Goal: Task Accomplishment & Management: Use online tool/utility

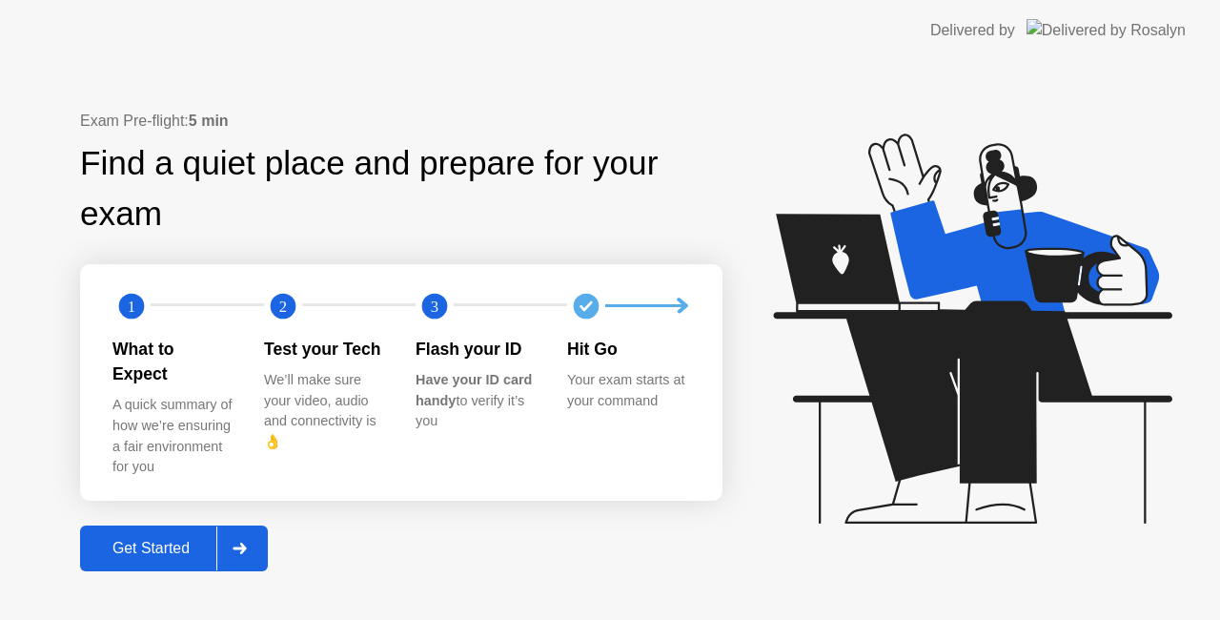
click at [147, 541] on div "Get Started" at bounding box center [151, 548] width 131 height 17
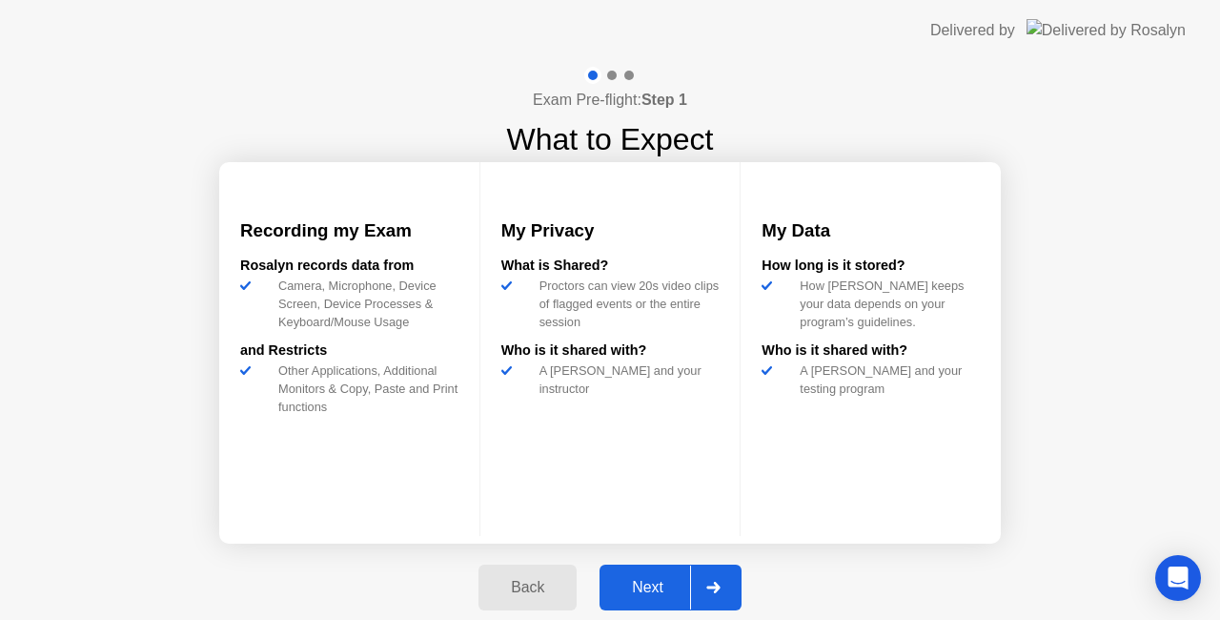
click at [667, 583] on div "Next" at bounding box center [647, 587] width 85 height 17
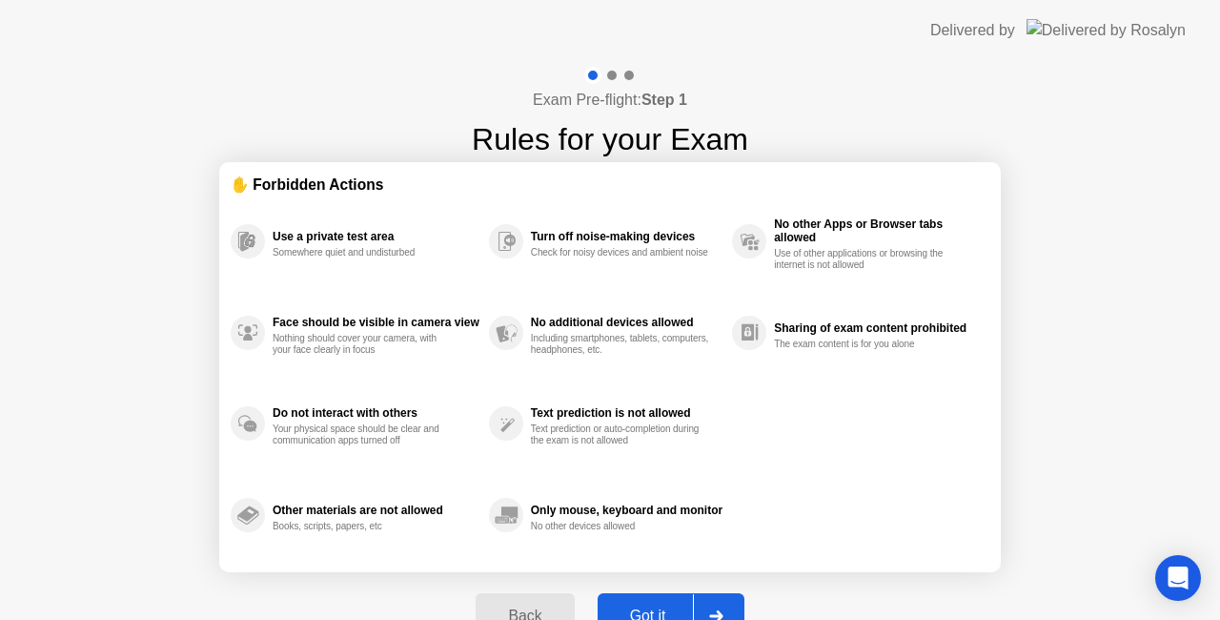
click at [637, 607] on div "Got it" at bounding box center [649, 615] width 90 height 17
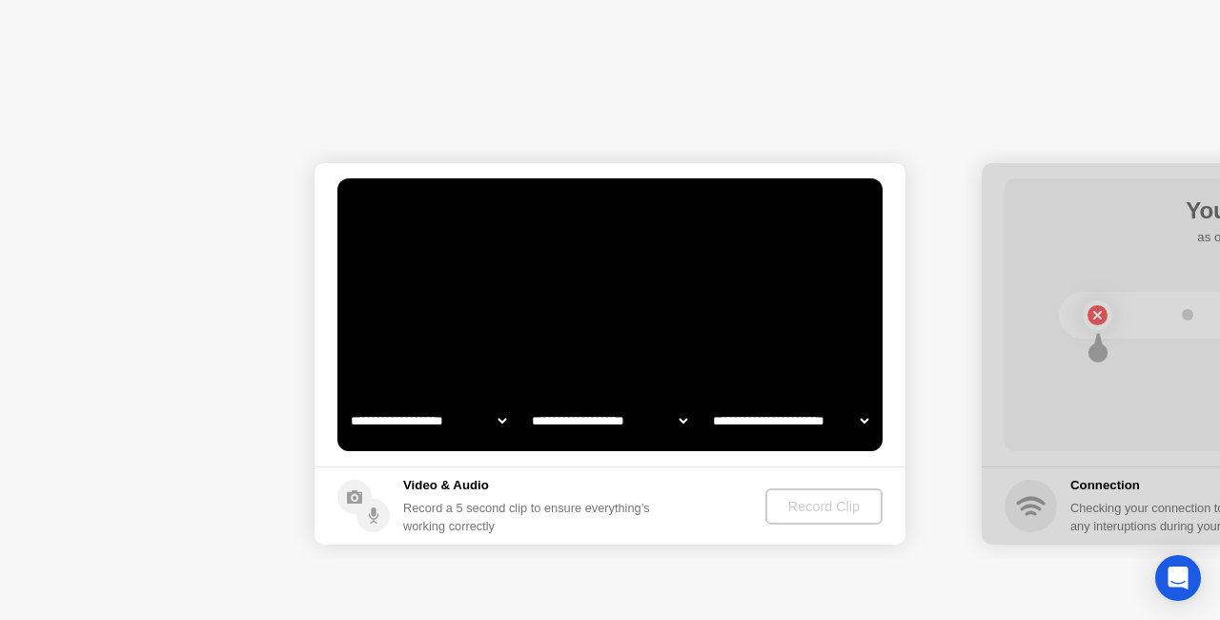
select select "**********"
select select "*******"
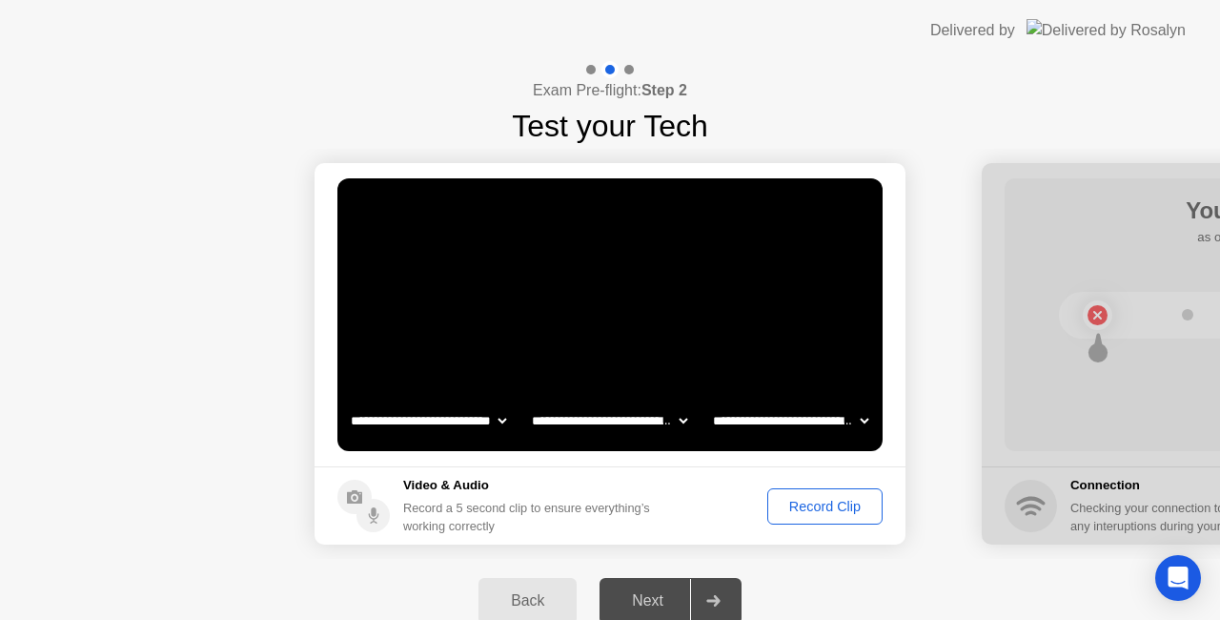
click at [807, 420] on select "**********" at bounding box center [790, 420] width 163 height 38
click at [824, 503] on div "Record Clip" at bounding box center [825, 506] width 102 height 15
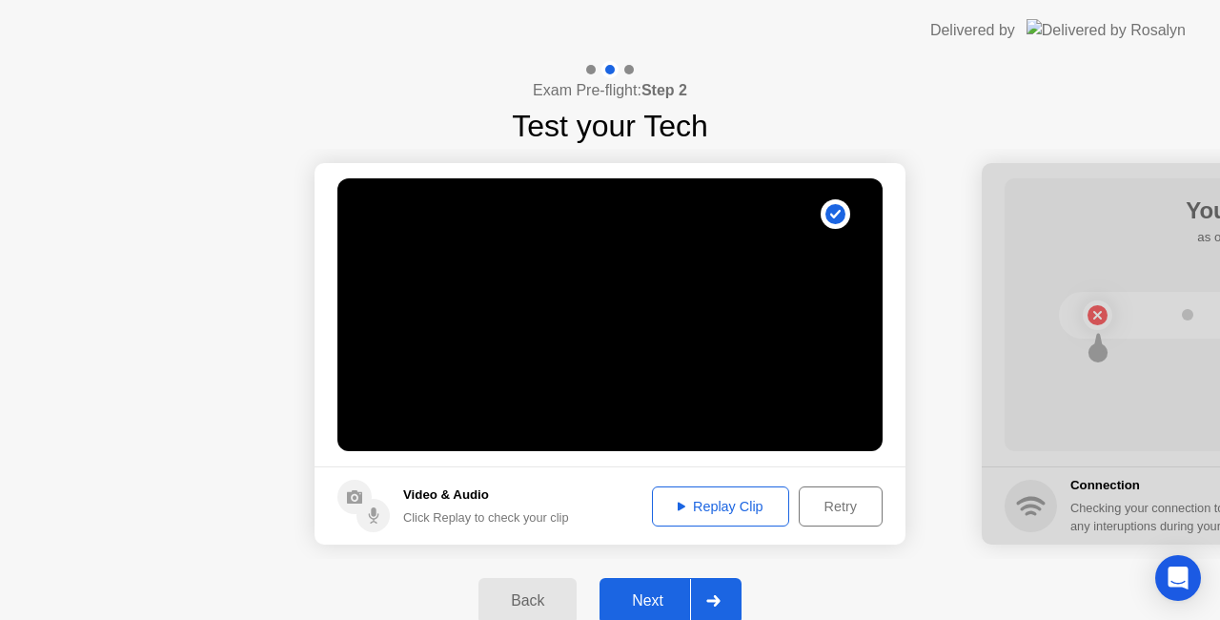
click at [853, 513] on div "Retry" at bounding box center [841, 506] width 71 height 15
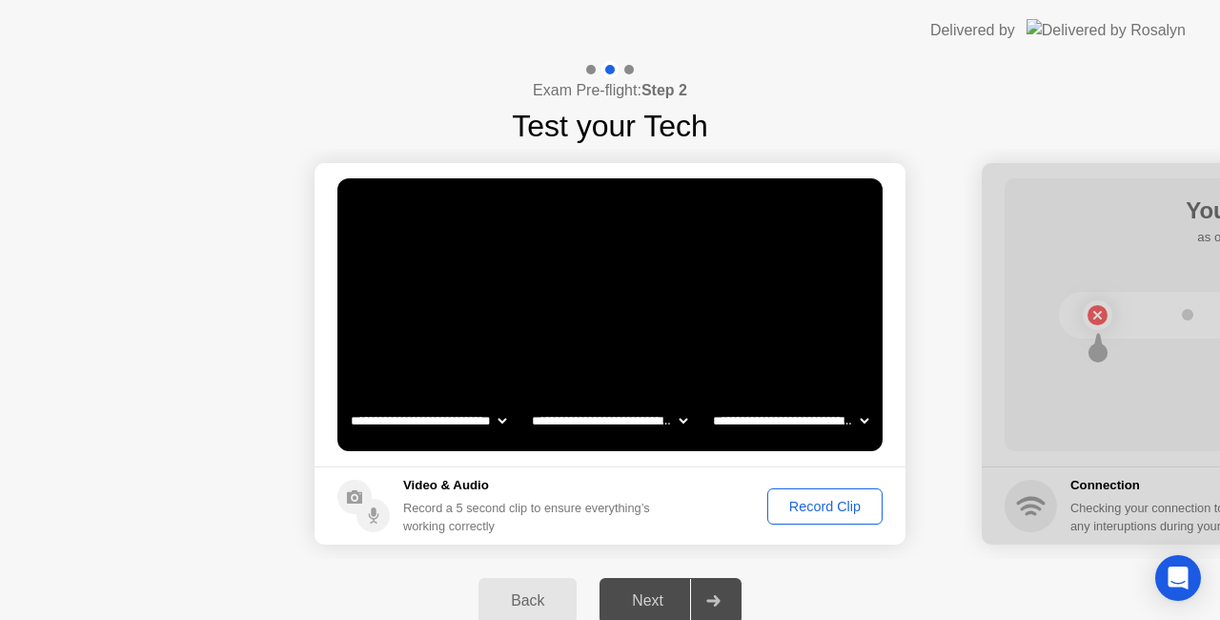
click at [864, 503] on div "Record Clip" at bounding box center [825, 506] width 102 height 15
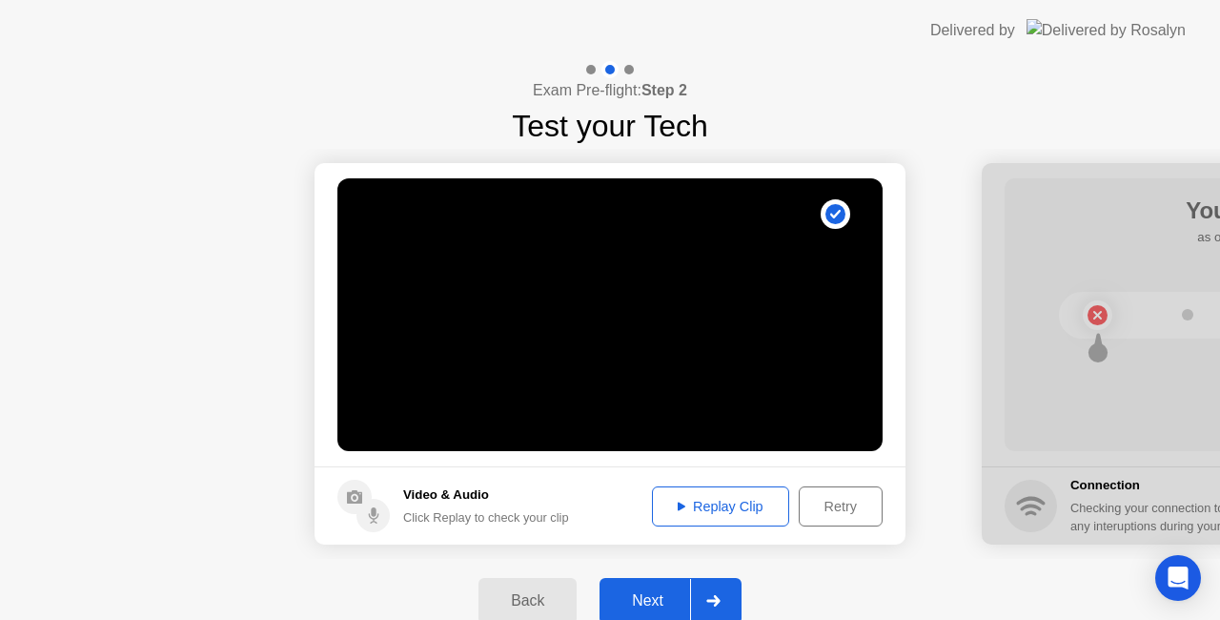
click at [736, 596] on div at bounding box center [713, 601] width 46 height 44
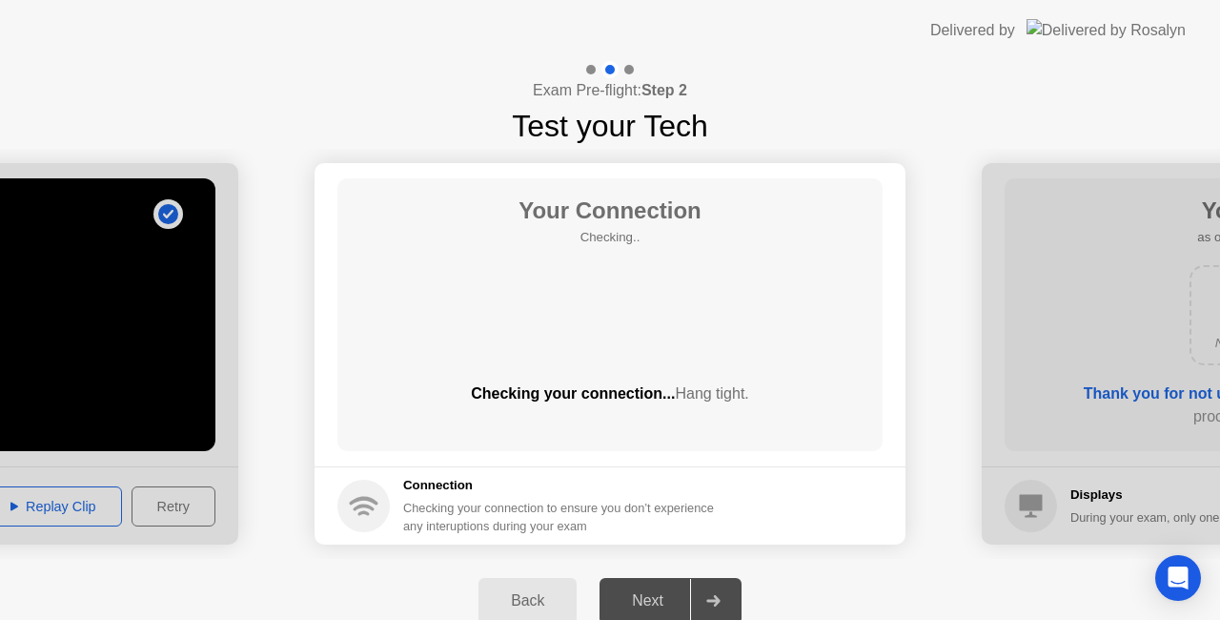
click at [872, 584] on div "Back Next" at bounding box center [610, 601] width 1220 height 84
click at [759, 420] on div "Checking your connection... Hang tight." at bounding box center [610, 408] width 545 height 53
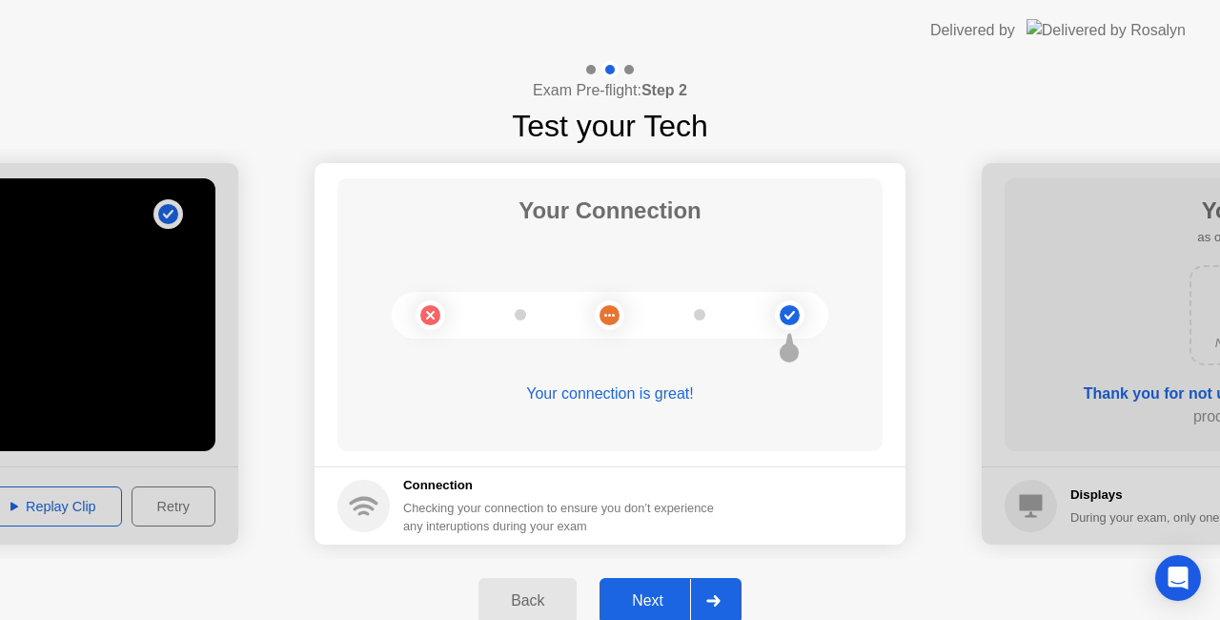
click at [790, 313] on circle at bounding box center [790, 315] width 20 height 20
click at [788, 349] on icon at bounding box center [790, 342] width 10 height 18
click at [661, 592] on div "Next" at bounding box center [647, 600] width 85 height 17
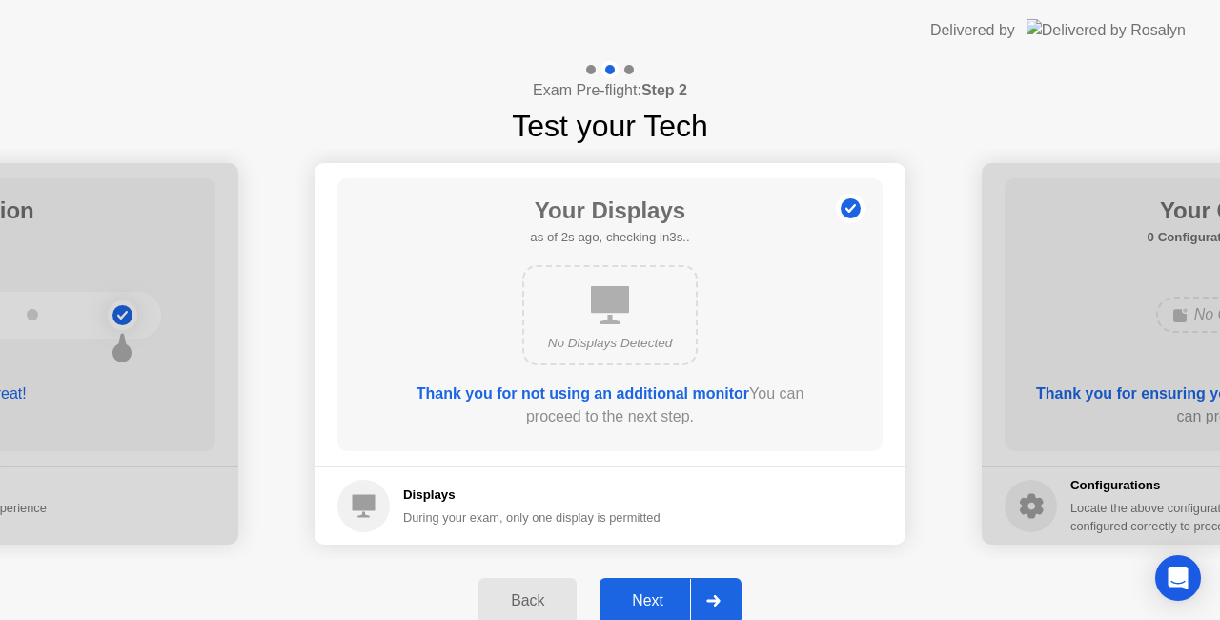
click at [644, 595] on div "Next" at bounding box center [647, 600] width 85 height 17
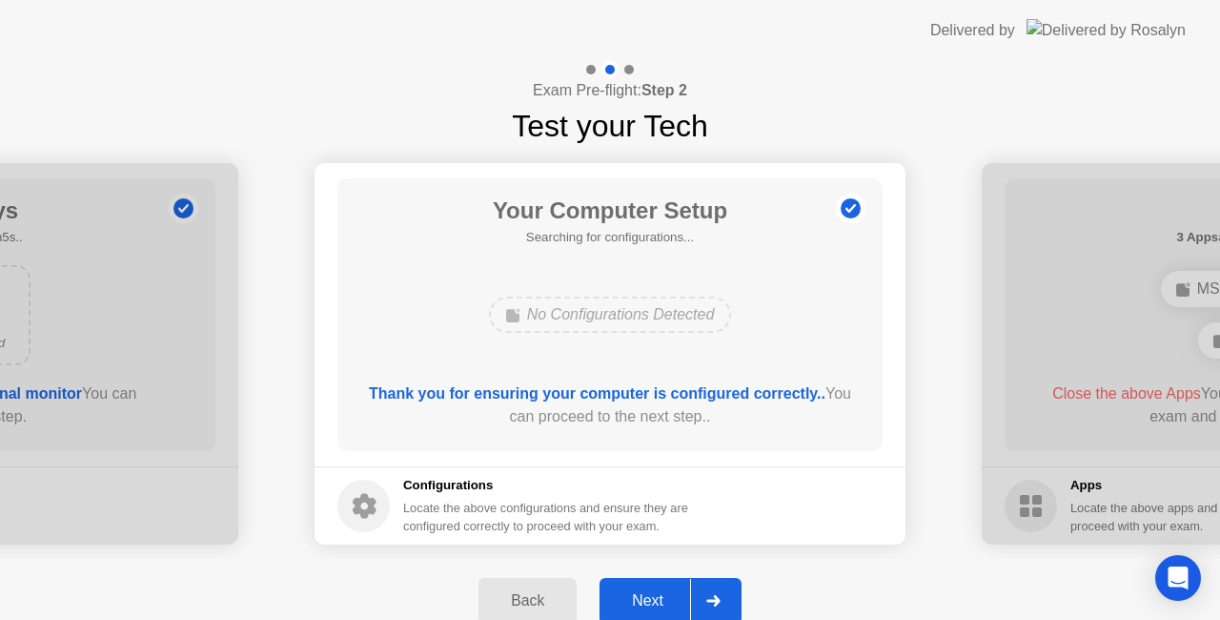
click at [645, 599] on div "Next" at bounding box center [647, 600] width 85 height 17
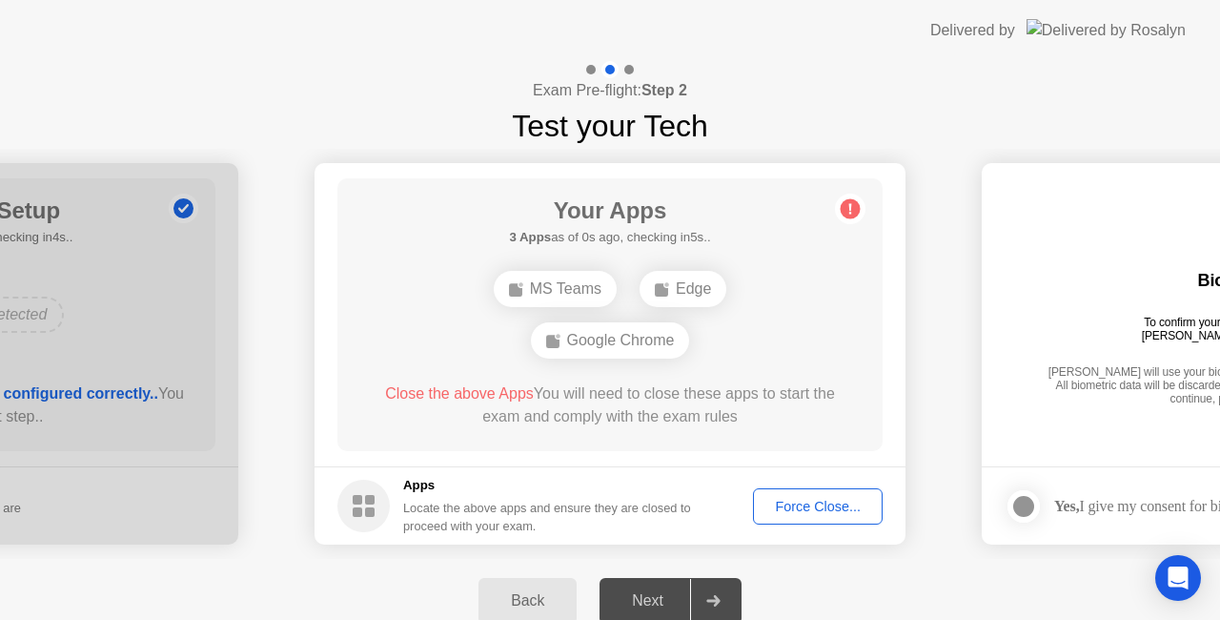
click at [688, 286] on div "Edge" at bounding box center [683, 289] width 87 height 36
click at [711, 282] on div "Edge" at bounding box center [683, 289] width 87 height 36
click at [642, 336] on div "Google Chrome" at bounding box center [610, 340] width 159 height 36
click at [669, 297] on div "Edge" at bounding box center [683, 289] width 87 height 36
click at [561, 298] on div "MS Teams" at bounding box center [555, 289] width 123 height 36
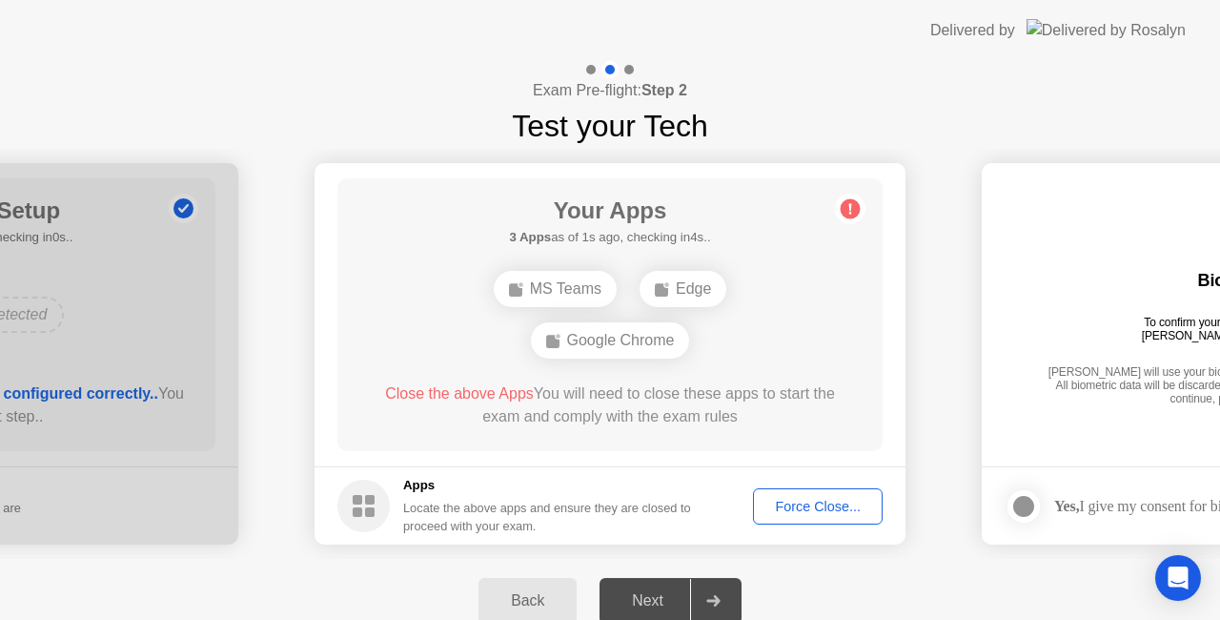
click at [570, 340] on div "Google Chrome" at bounding box center [610, 340] width 159 height 36
click at [828, 499] on div "Force Close..." at bounding box center [818, 506] width 116 height 15
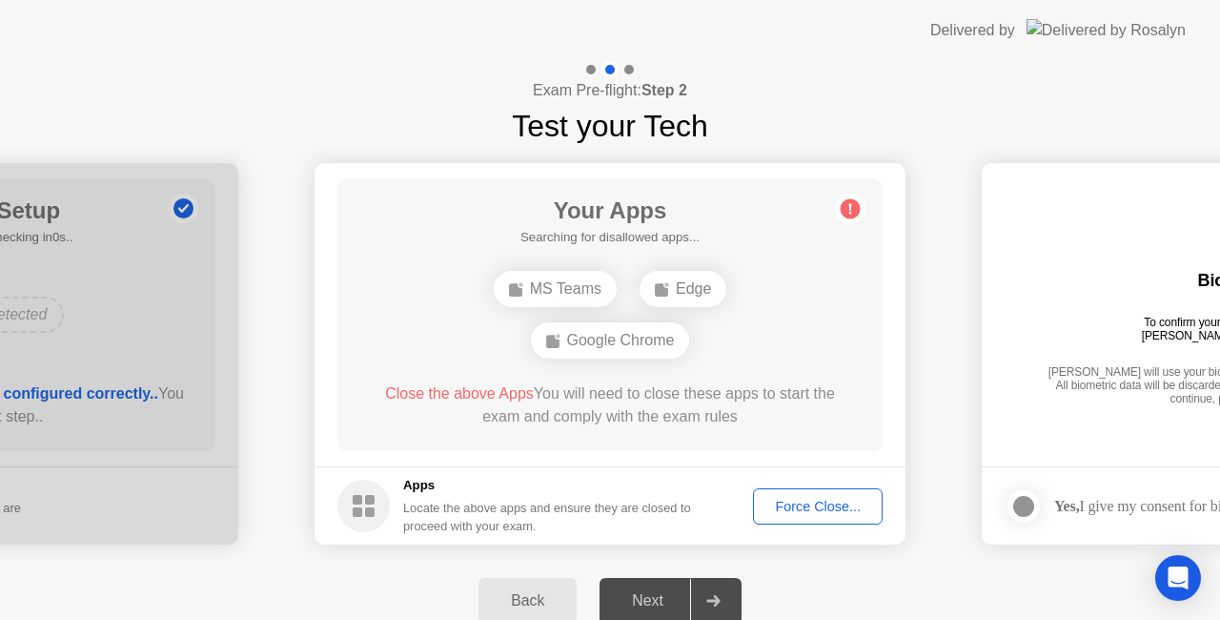
click at [841, 215] on icon at bounding box center [850, 209] width 31 height 31
click at [876, 383] on div "Your Apps Searching for disallowed apps... MS Teams Edge Close the above Apps Y…" at bounding box center [610, 314] width 545 height 273
click at [854, 432] on div "Close the above Apps You will need to close these apps to start the exam and co…" at bounding box center [610, 408] width 491 height 53
click at [850, 510] on div "Force Close..." at bounding box center [818, 506] width 116 height 15
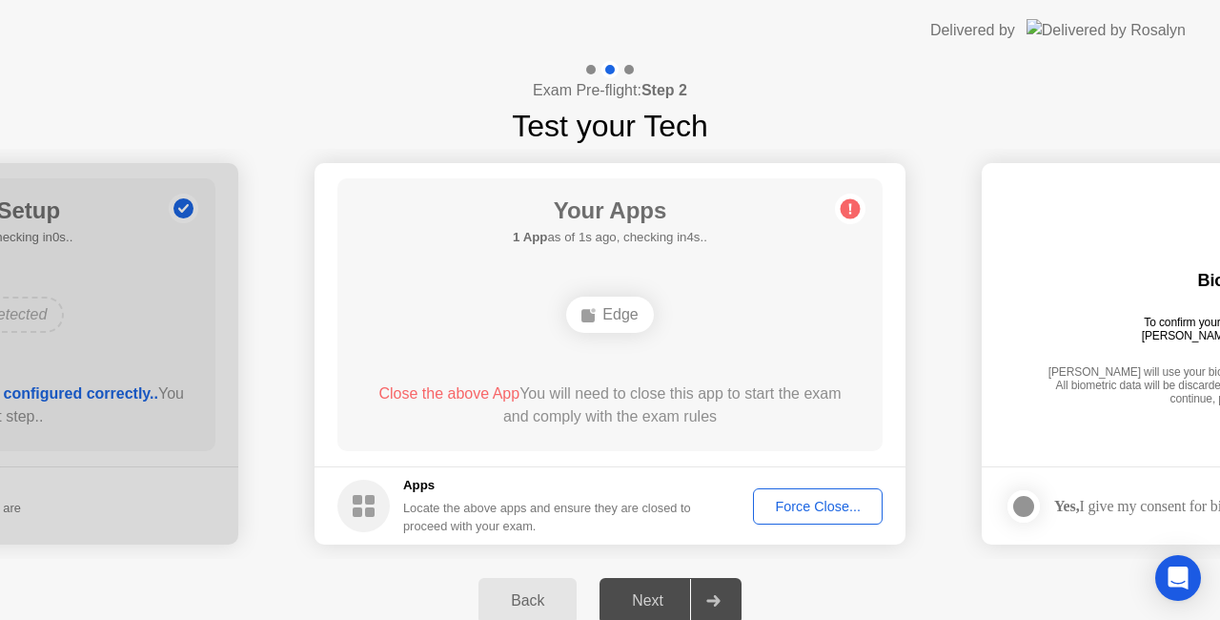
click at [625, 313] on div "Edge" at bounding box center [609, 315] width 87 height 36
click at [827, 503] on div "Force Close..." at bounding box center [818, 506] width 116 height 15
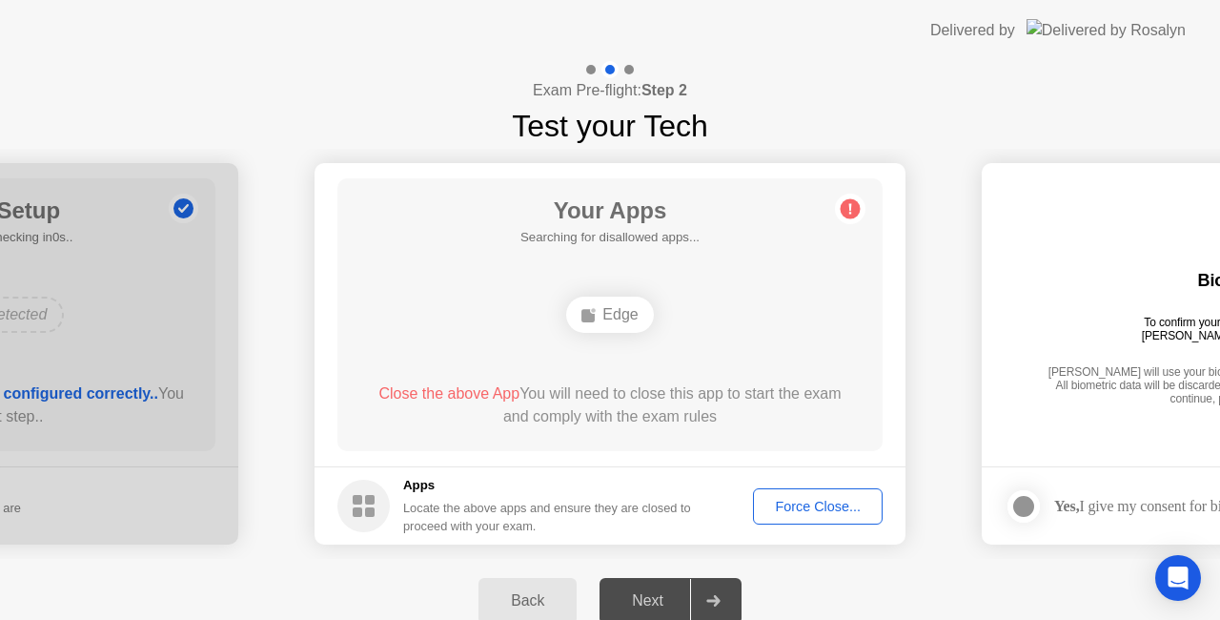
drag, startPoint x: 447, startPoint y: 433, endPoint x: 442, endPoint y: 411, distance: 22.4
click at [447, 433] on div "Close the above App You will need to close this app to start the exam and compl…" at bounding box center [610, 408] width 491 height 53
click at [669, 455] on main "Your Apps Searching for disallowed apps... Edge Close the above App You will ne…" at bounding box center [610, 314] width 591 height 303
drag, startPoint x: 1096, startPoint y: 456, endPoint x: 1097, endPoint y: 446, distance: 9.7
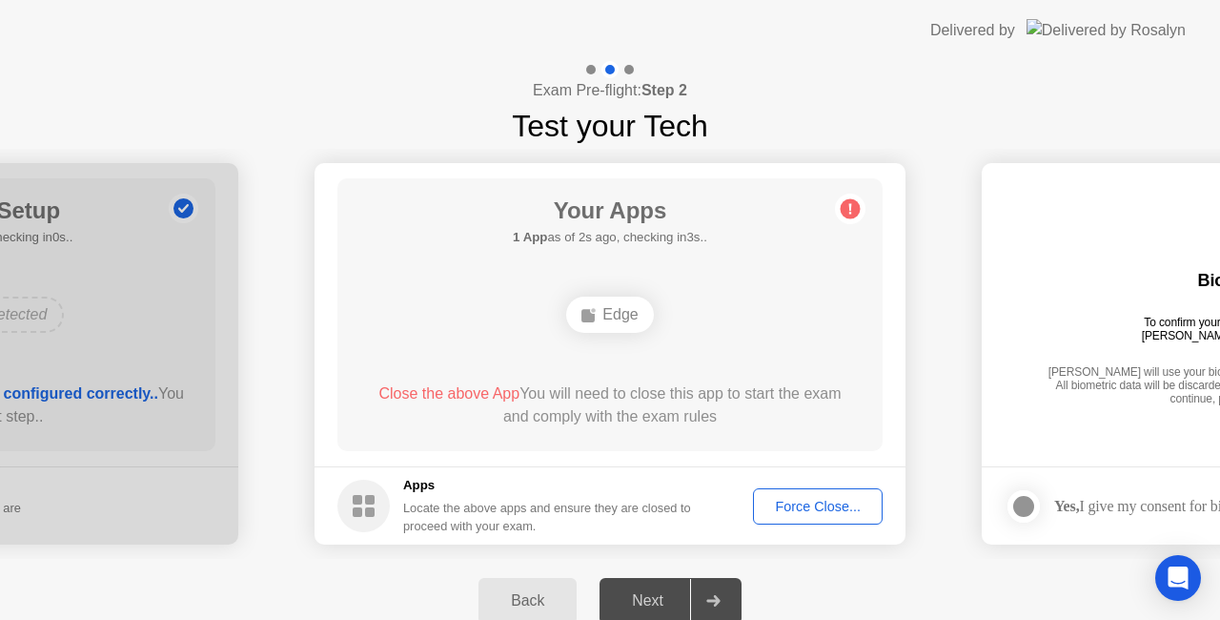
click at [654, 74] on div "Exam Pre-flight: Step 2 Test your Tech" at bounding box center [610, 105] width 1220 height 88
click at [690, 269] on div "Your Apps 1 App as of 4s ago, checking in1s.. Edge Close the above App You will…" at bounding box center [610, 314] width 545 height 273
click at [773, 349] on div "Your Apps Searching for disallowed apps... Edge Close the above App You will ne…" at bounding box center [610, 314] width 545 height 273
click at [709, 599] on icon at bounding box center [714, 600] width 14 height 11
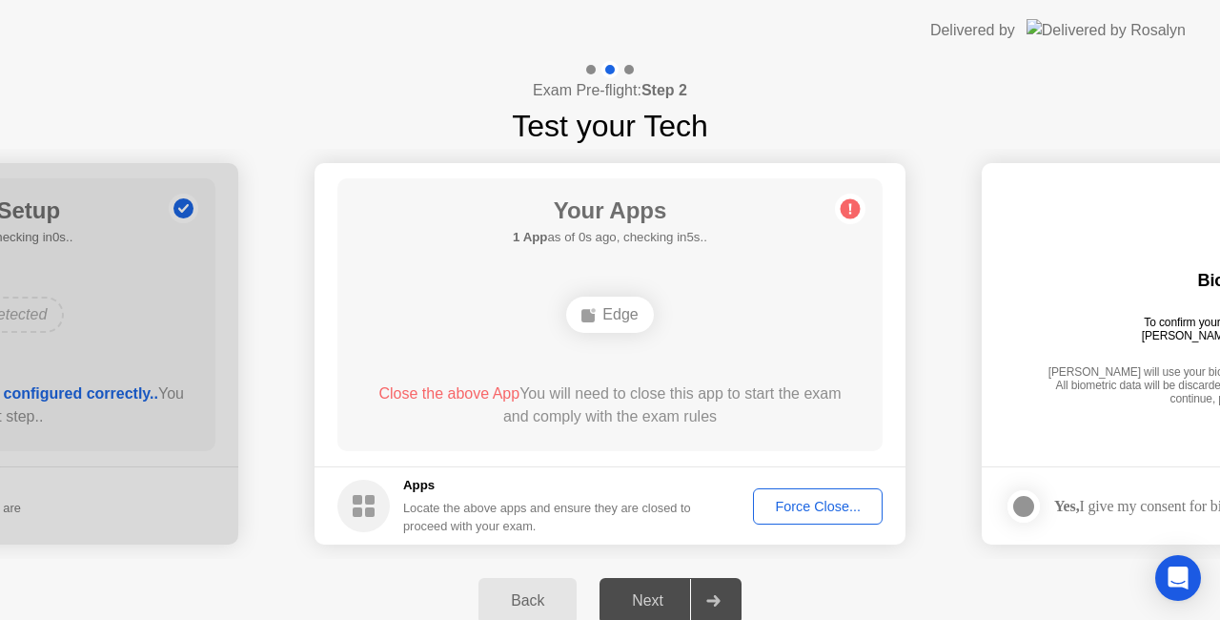
click at [604, 314] on div "Edge" at bounding box center [609, 315] width 87 height 36
click at [866, 508] on div "Force Close..." at bounding box center [818, 506] width 116 height 15
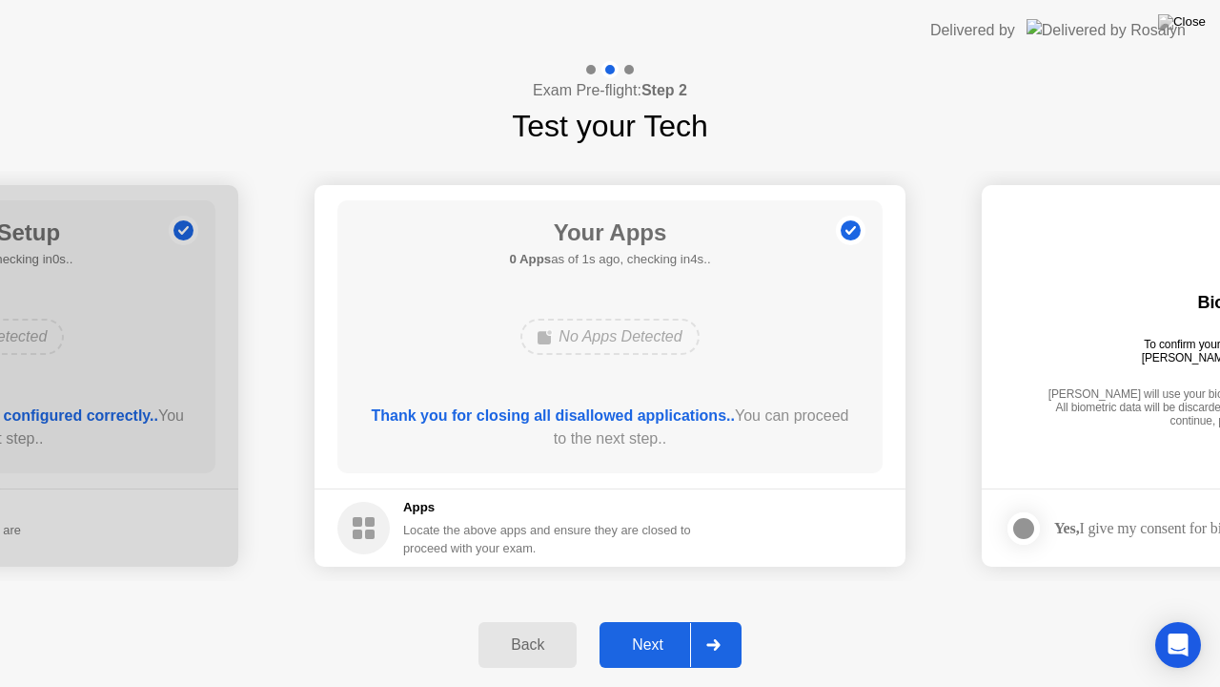
click at [721, 619] on icon at bounding box center [714, 644] width 14 height 11
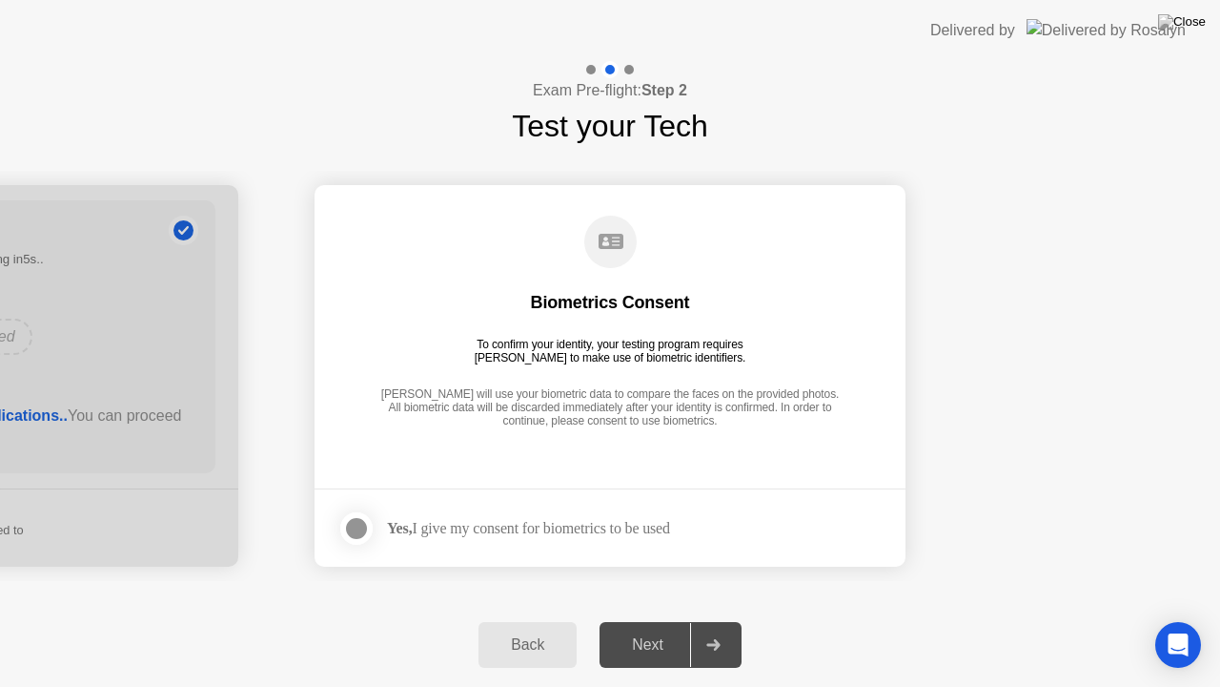
click at [649, 290] on div "Biometrics Consent To confirm your identity, your testing program requires [PER…" at bounding box center [610, 322] width 545 height 245
click at [687, 305] on div "Biometrics Consent To confirm your identity, your testing program requires [PER…" at bounding box center [610, 322] width 545 height 245
click at [356, 527] on div at bounding box center [356, 528] width 23 height 23
click at [654, 619] on div "Next" at bounding box center [647, 644] width 85 height 17
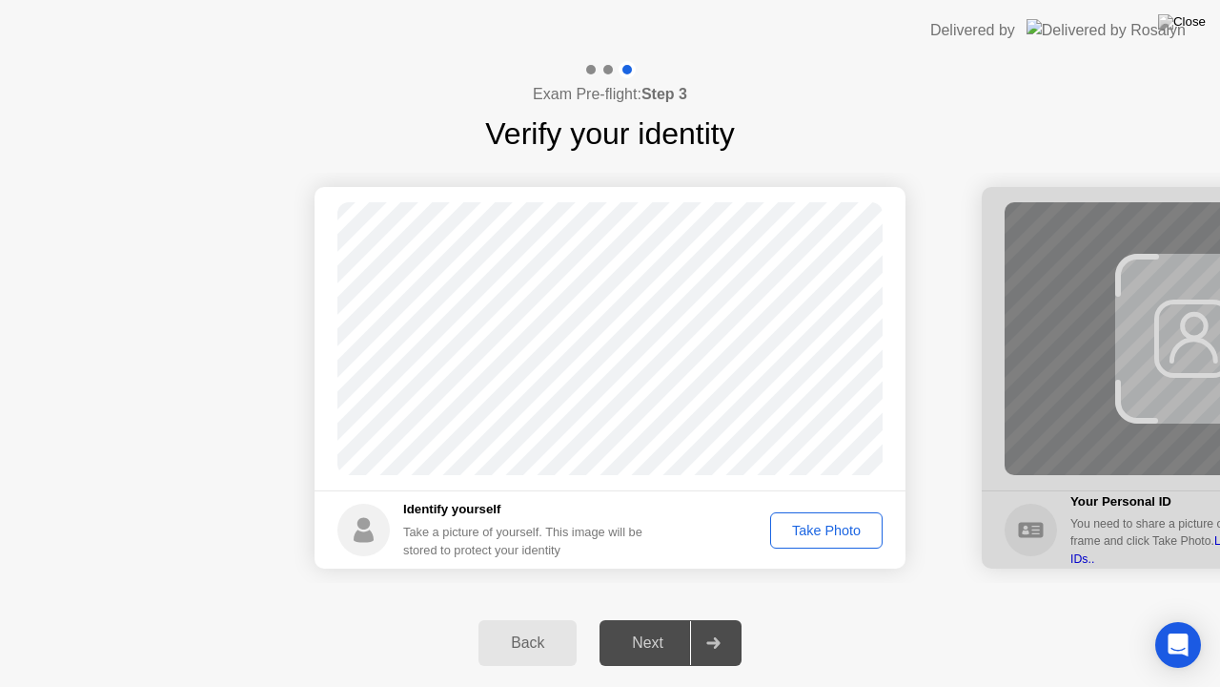
click at [851, 533] on div "Take Photo" at bounding box center [826, 530] width 99 height 15
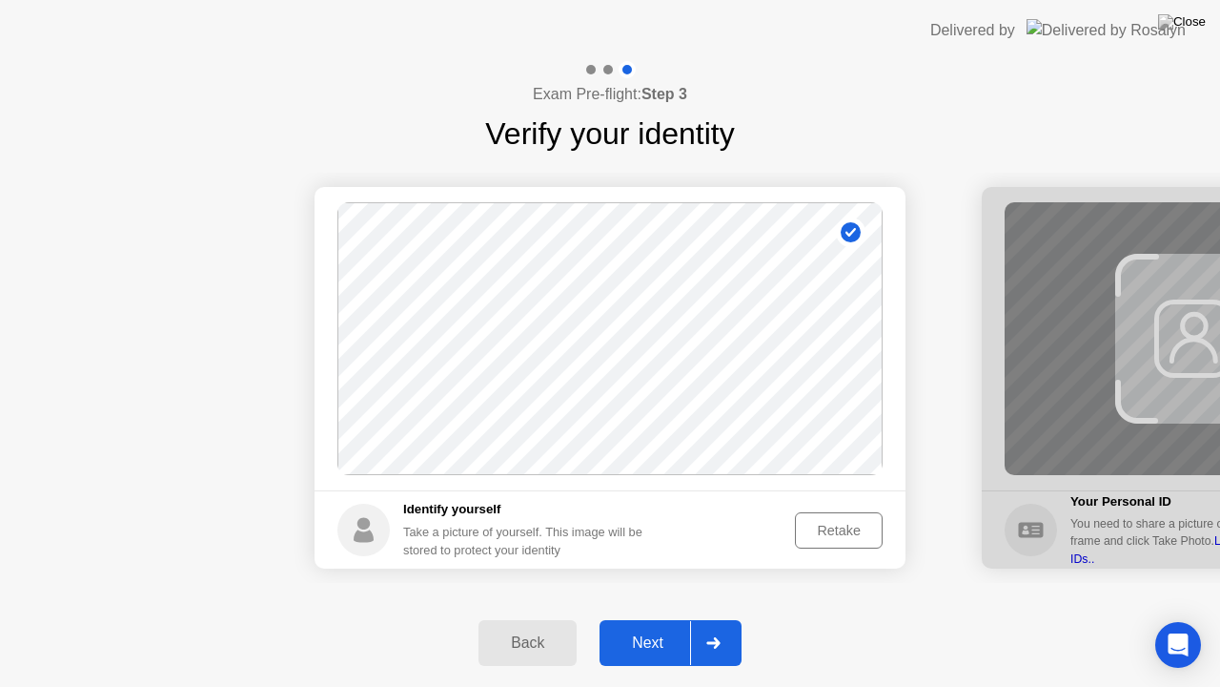
click at [845, 528] on div "Retake" at bounding box center [839, 530] width 74 height 15
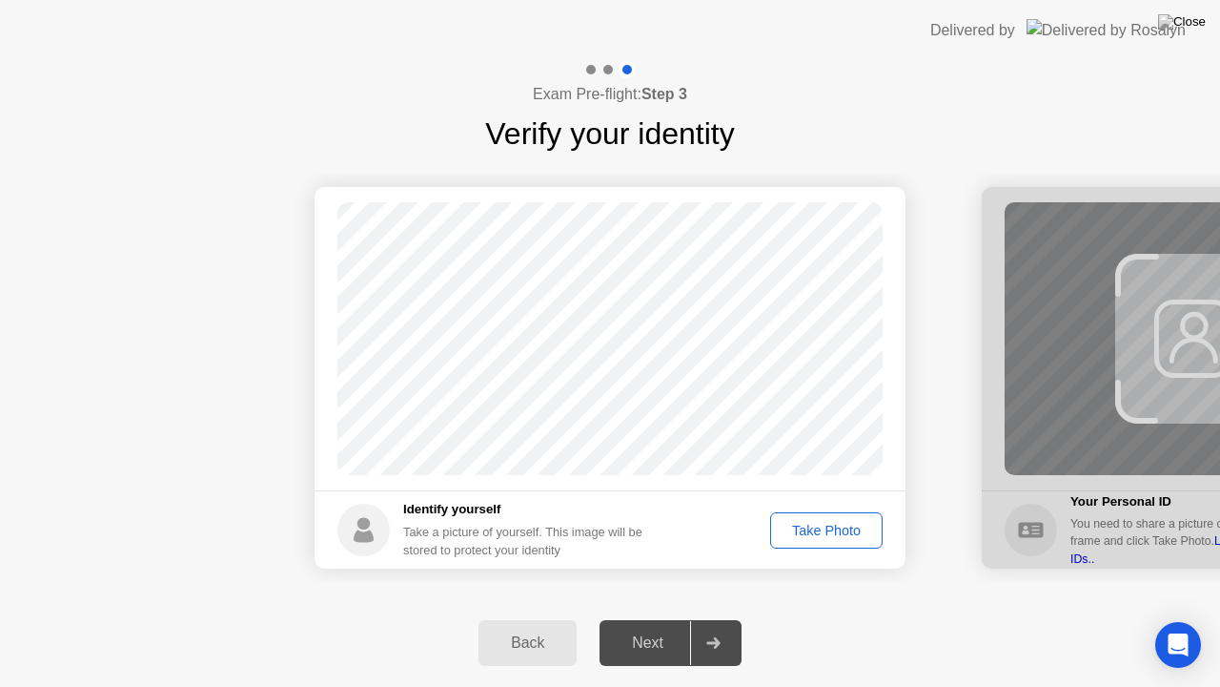
click at [836, 541] on button "Take Photo" at bounding box center [826, 530] width 113 height 36
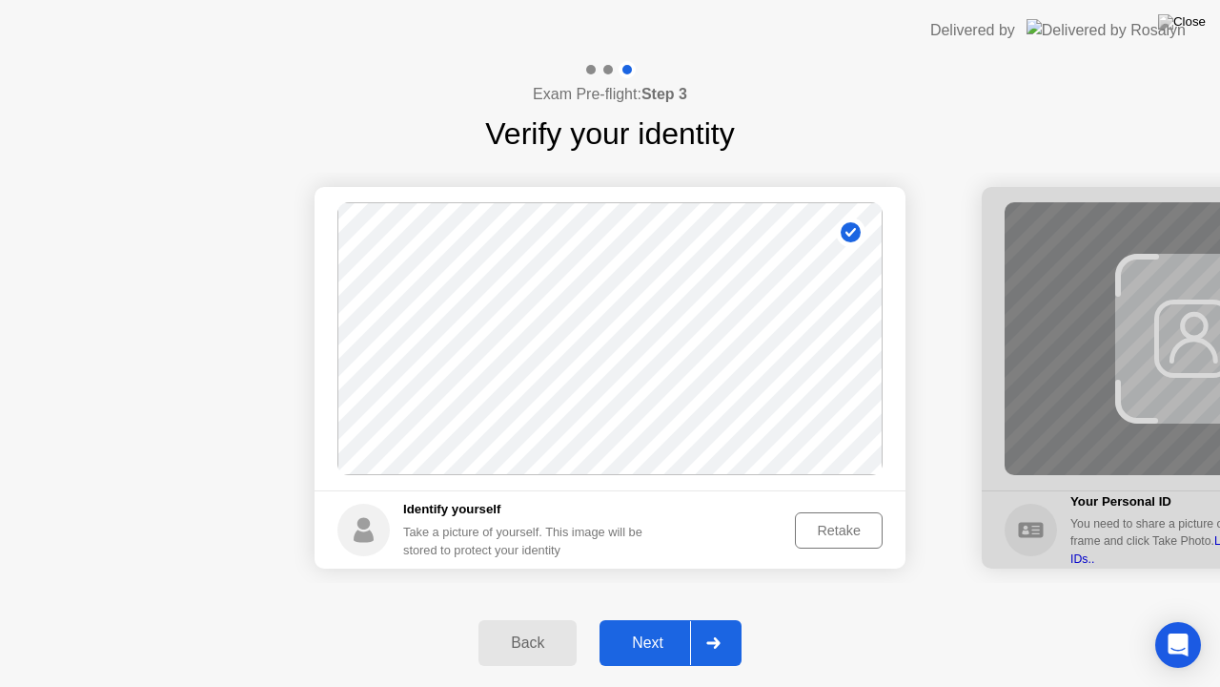
click at [675, 619] on button "Next" at bounding box center [671, 643] width 142 height 46
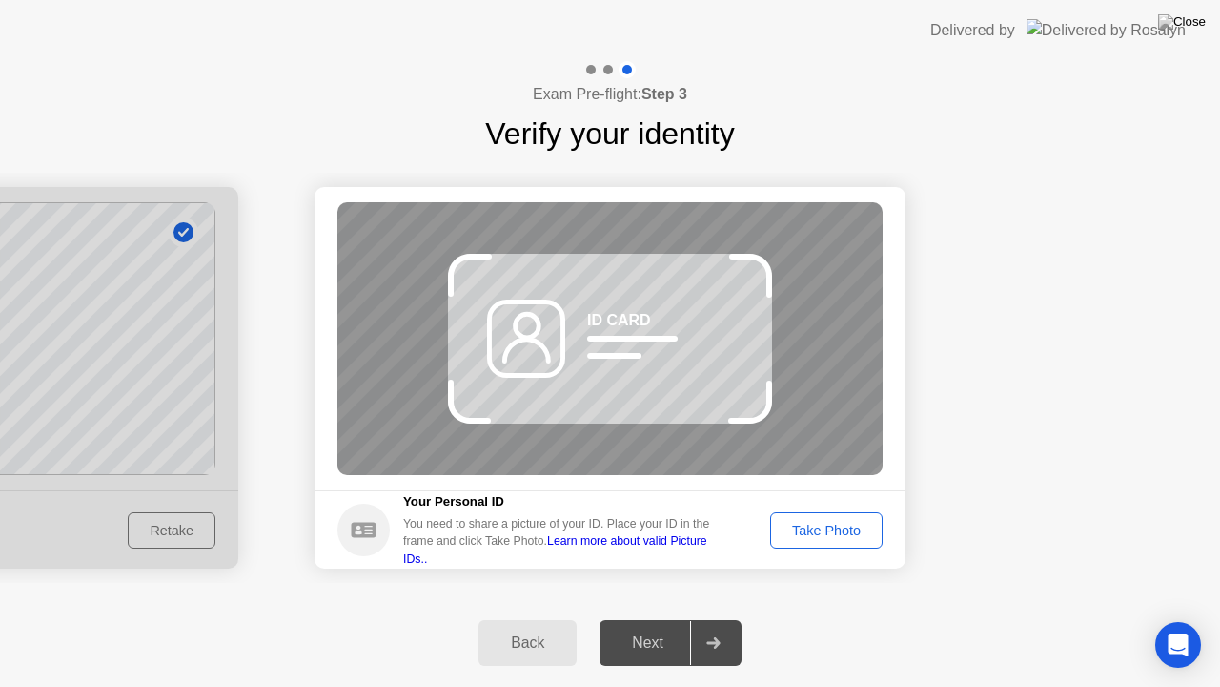
click at [849, 534] on div "Take Photo" at bounding box center [826, 530] width 99 height 15
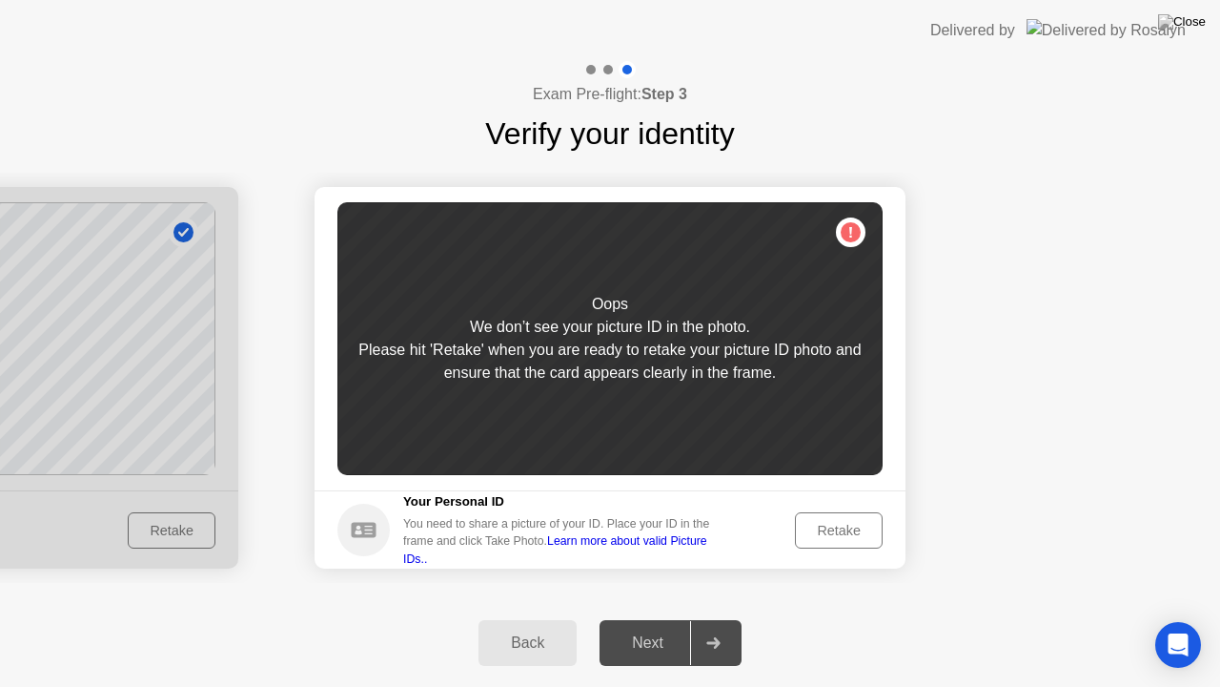
click at [849, 533] on div "Retake" at bounding box center [839, 530] width 74 height 15
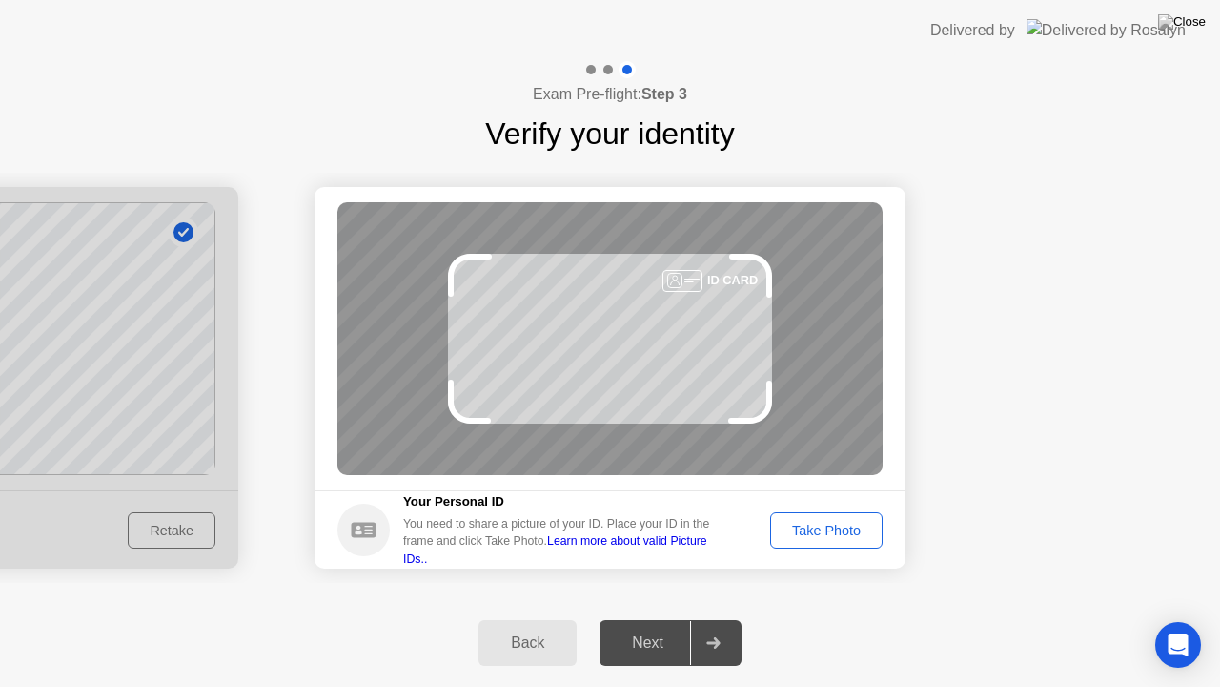
click at [845, 526] on div "Take Photo" at bounding box center [826, 530] width 99 height 15
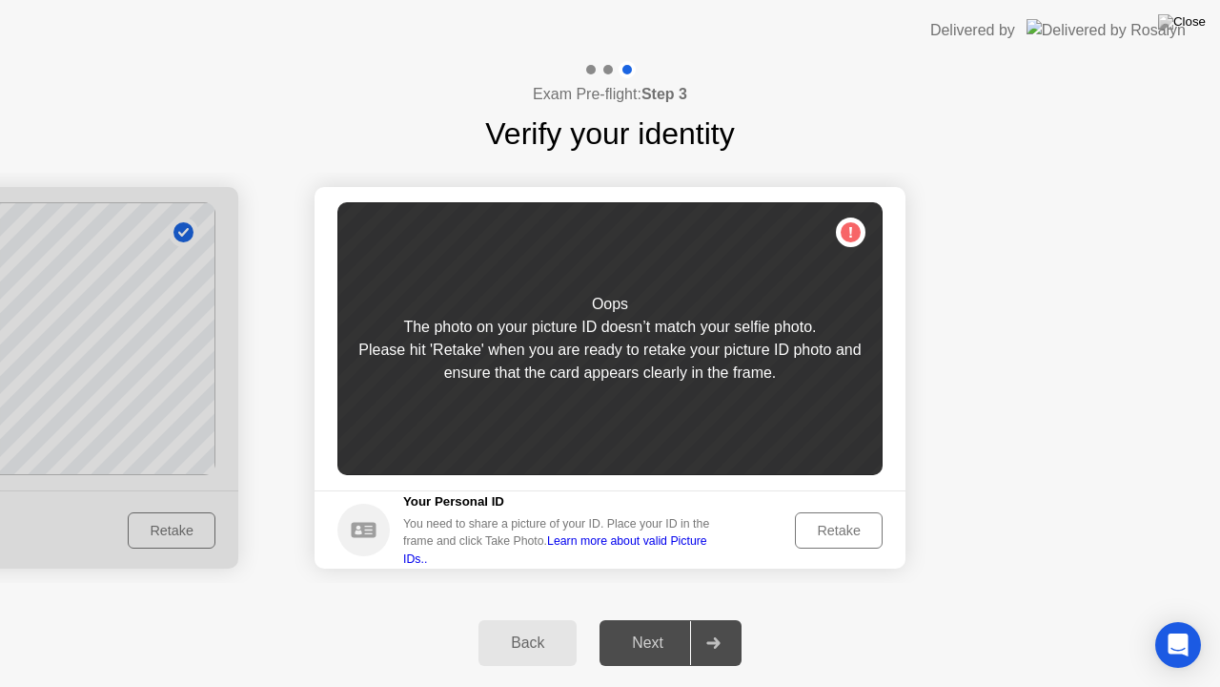
click at [861, 530] on div "Retake" at bounding box center [839, 530] width 74 height 15
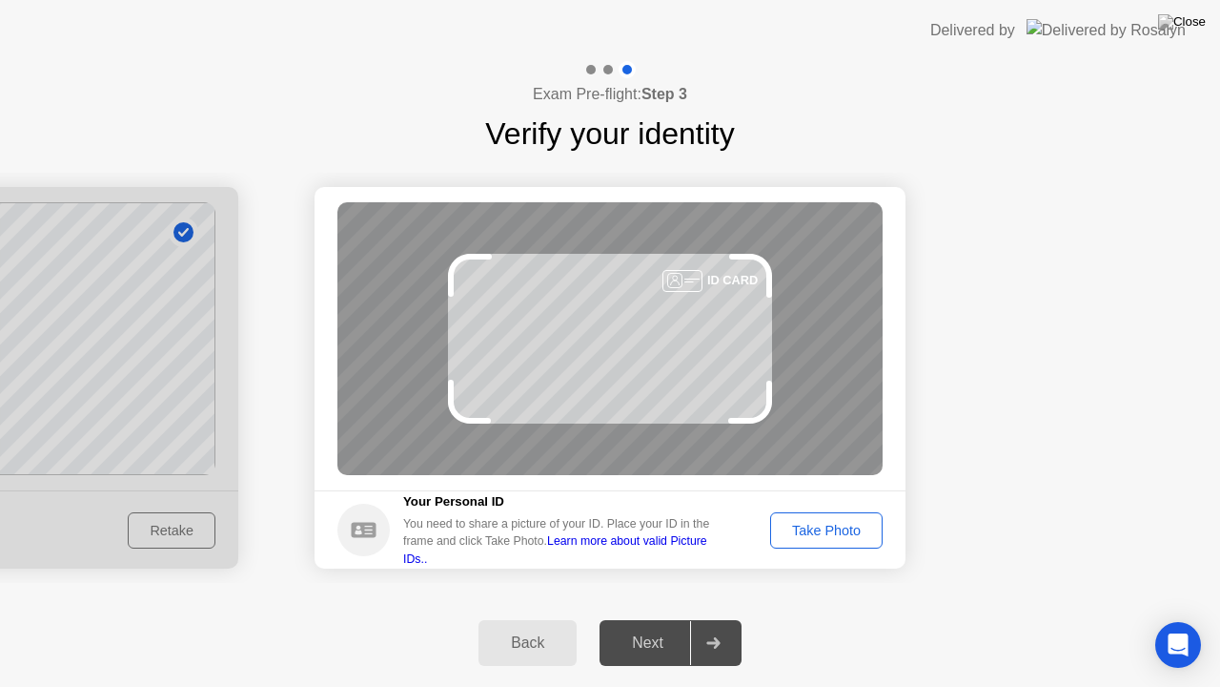
click at [822, 528] on div "Take Photo" at bounding box center [826, 530] width 99 height 15
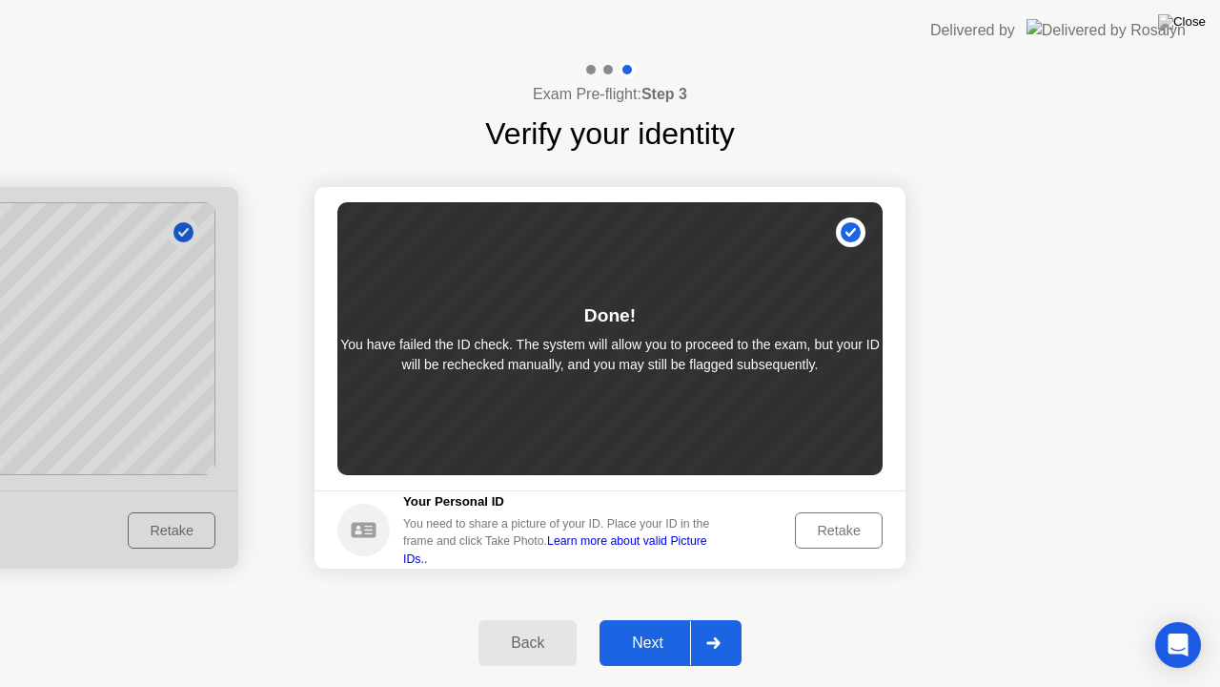
click at [665, 619] on div "Next" at bounding box center [647, 642] width 85 height 17
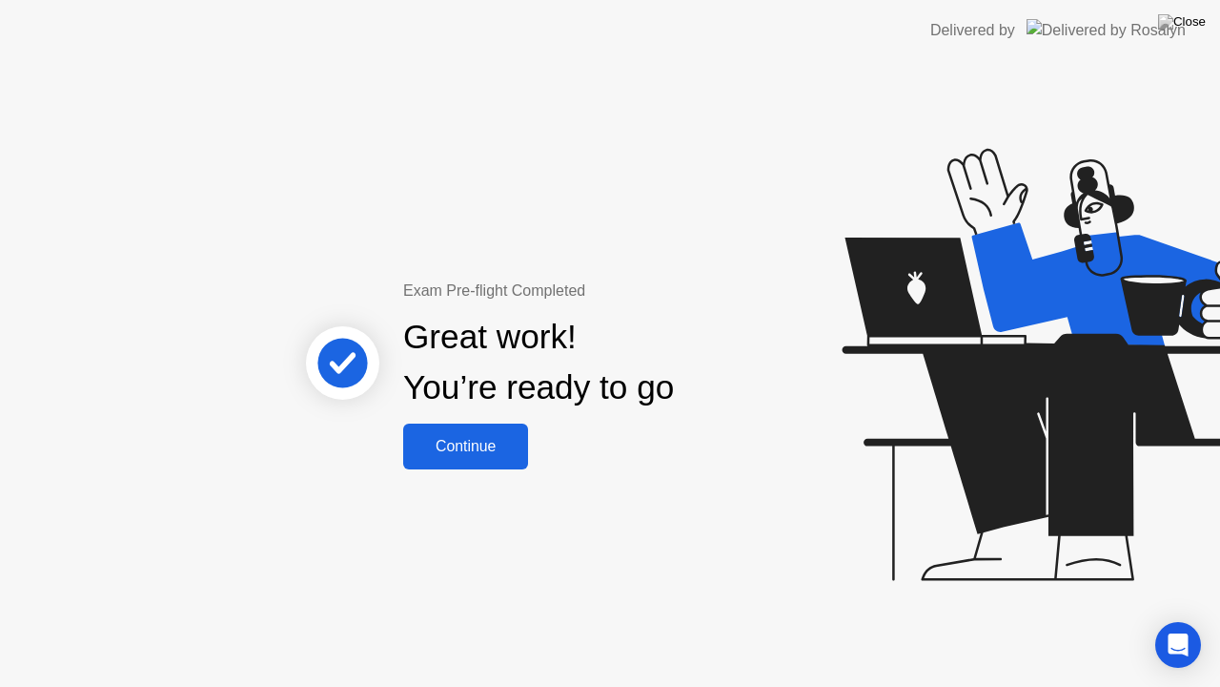
click at [461, 444] on div "Continue" at bounding box center [465, 446] width 113 height 17
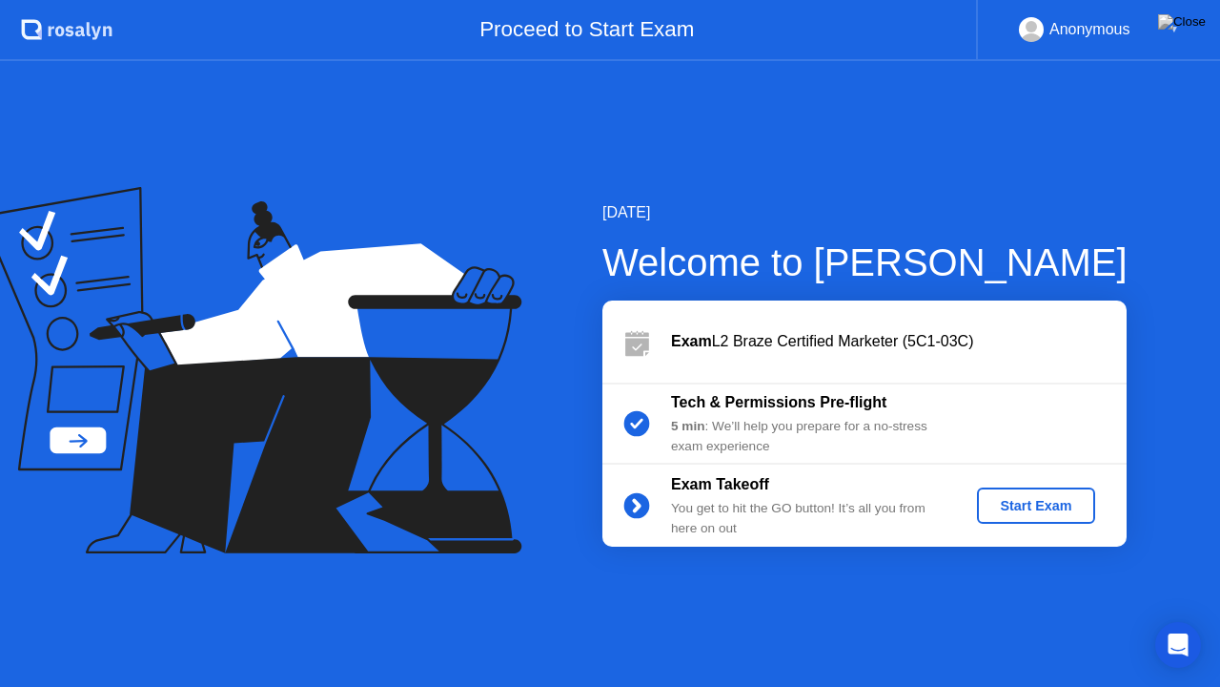
click at [1037, 498] on div "Start Exam" at bounding box center [1036, 505] width 102 height 15
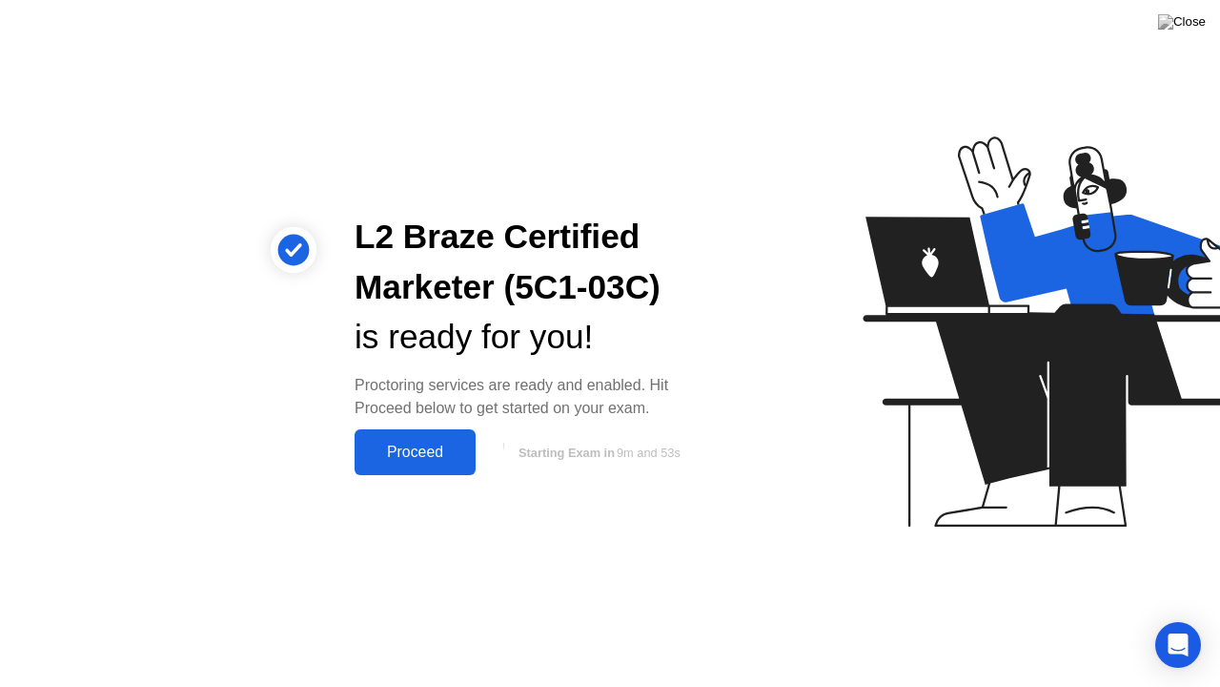
click at [439, 456] on div "Proceed" at bounding box center [415, 451] width 110 height 17
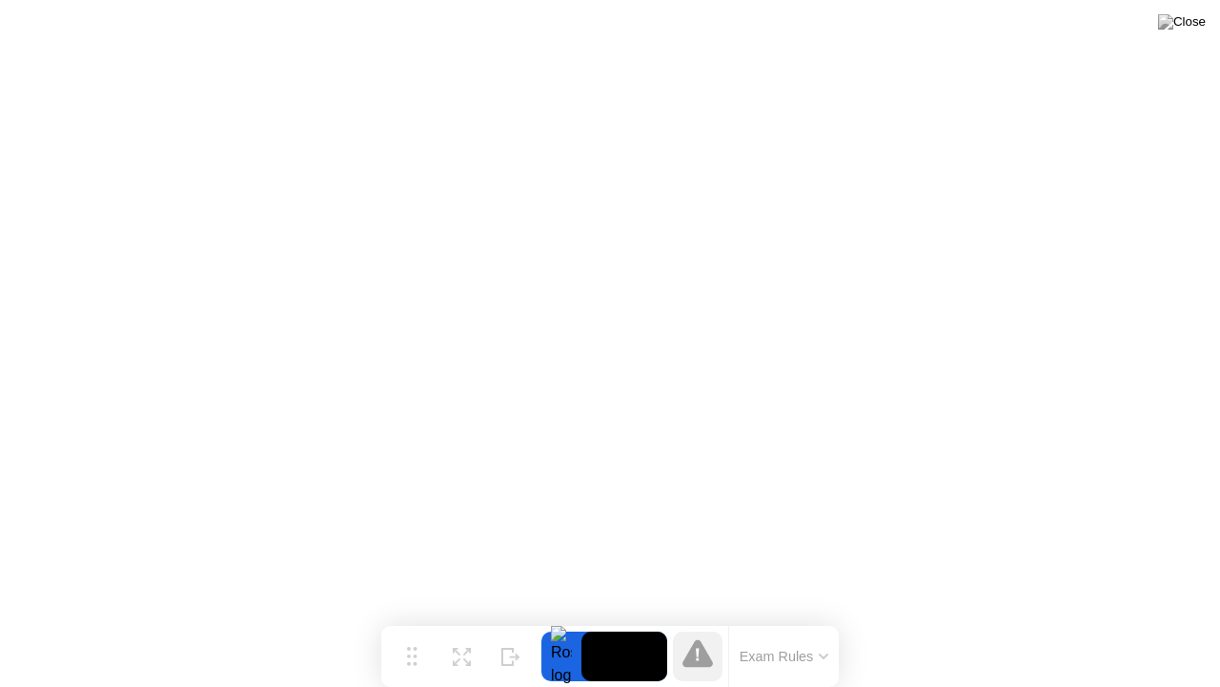
click at [778, 619] on button "Exam Rules" at bounding box center [784, 655] width 101 height 17
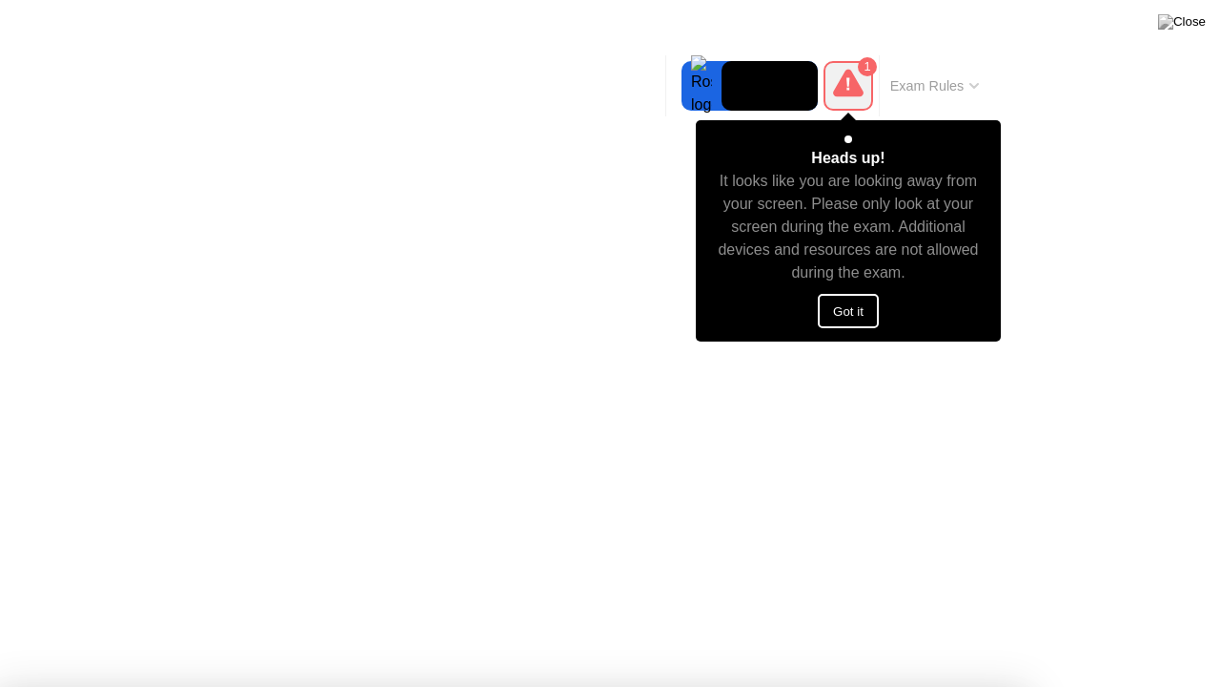
click at [852, 298] on button "Got it" at bounding box center [848, 311] width 61 height 34
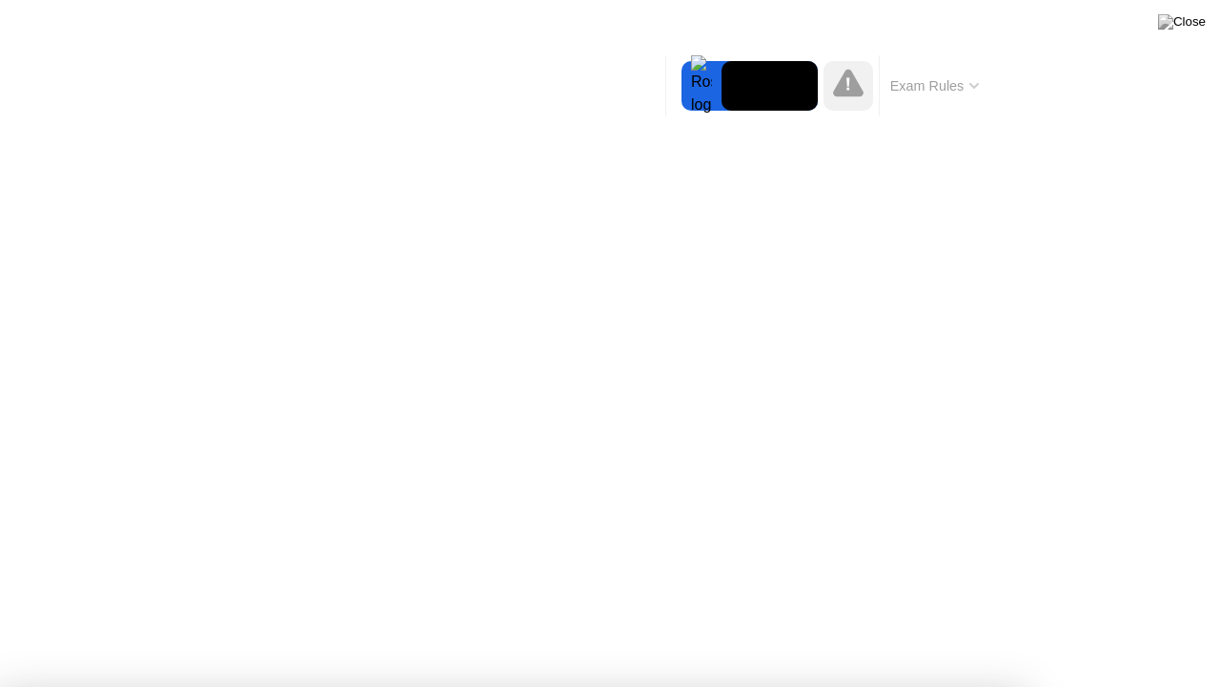
click at [935, 94] on button "Exam Rules" at bounding box center [935, 85] width 101 height 17
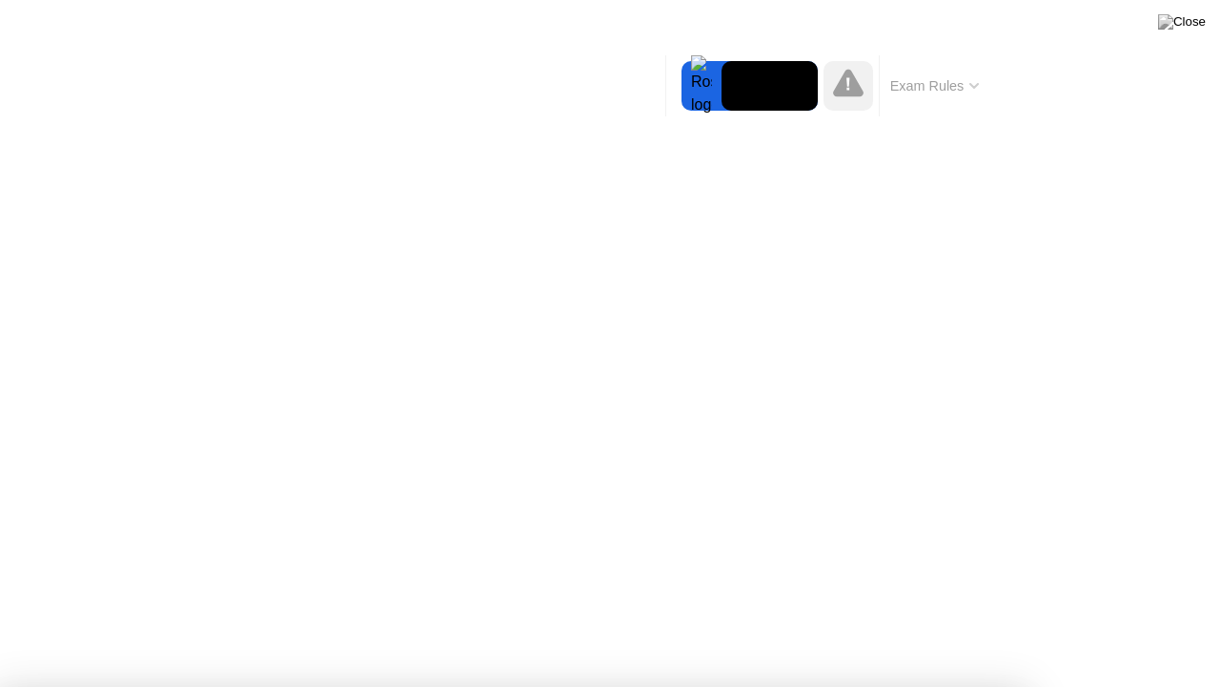
click at [765, 98] on video at bounding box center [770, 86] width 96 height 50
click at [1193, 25] on img at bounding box center [1182, 21] width 48 height 15
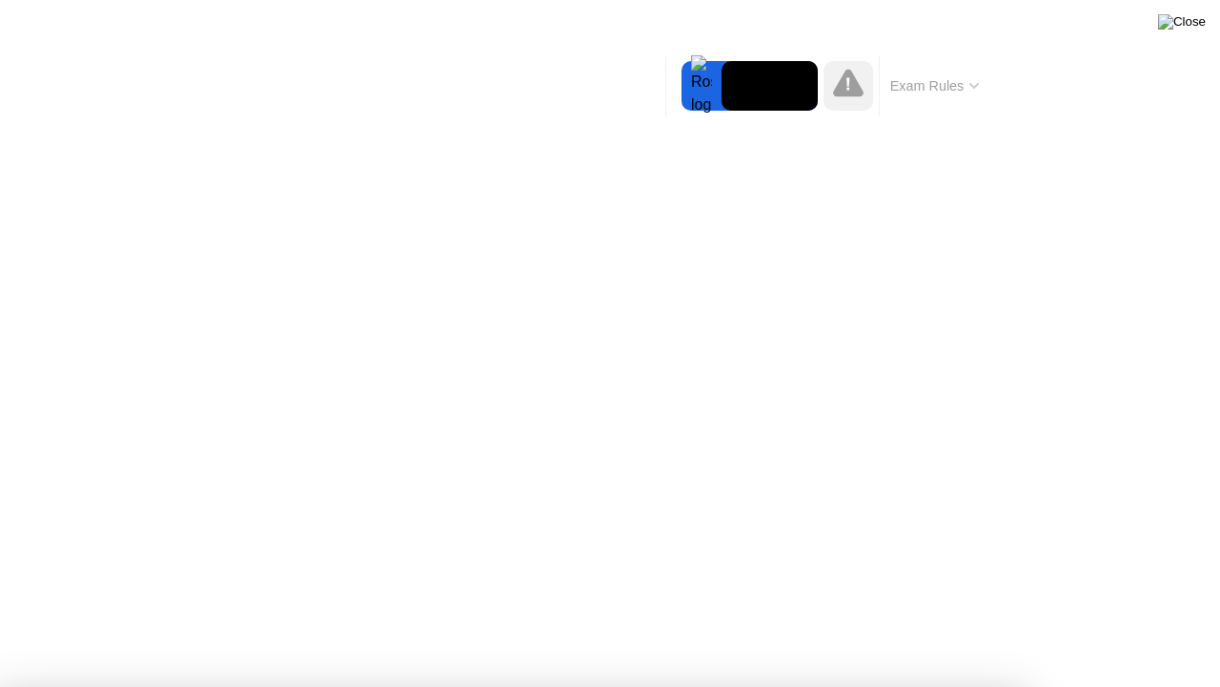
click at [1192, 22] on img at bounding box center [1182, 21] width 48 height 15
